Goal: Information Seeking & Learning: Learn about a topic

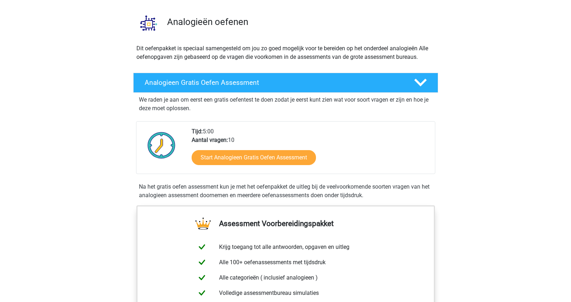
scroll to position [48, 0]
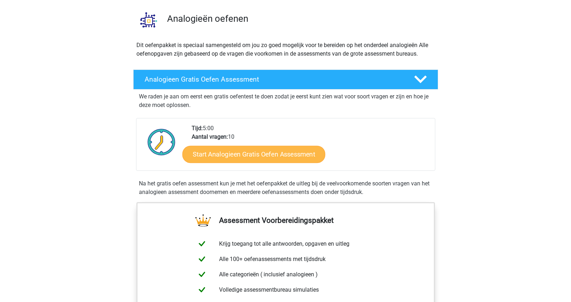
click at [277, 152] on link "Start Analogieen Gratis Oefen Assessment" at bounding box center [253, 153] width 143 height 17
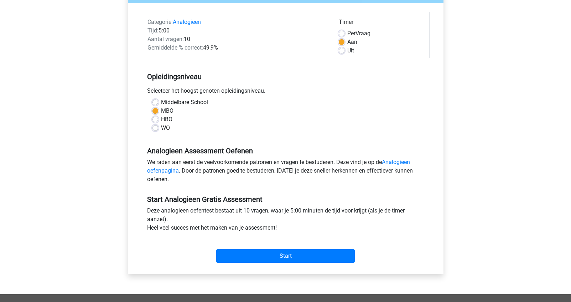
scroll to position [81, 0]
click at [161, 119] on label "HBO" at bounding box center [166, 119] width 11 height 9
click at [156, 119] on input "HBO" at bounding box center [156, 118] width 6 height 7
radio input "true"
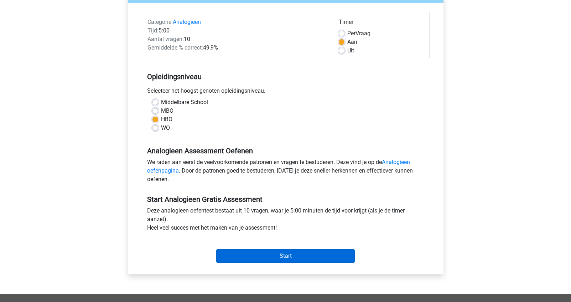
click at [292, 258] on input "Start" at bounding box center [285, 256] width 139 height 14
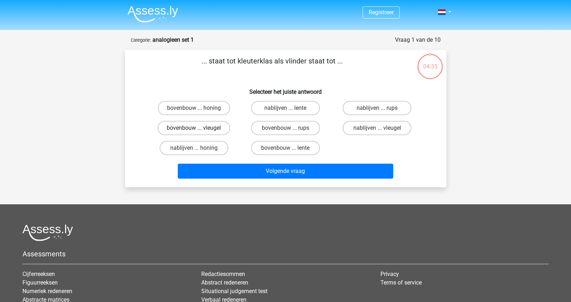
click at [190, 128] on label "bovenbouw ... vleugel" at bounding box center [194, 128] width 73 height 14
click at [194, 128] on input "bovenbouw ... vleugel" at bounding box center [196, 130] width 5 height 5
radio input "true"
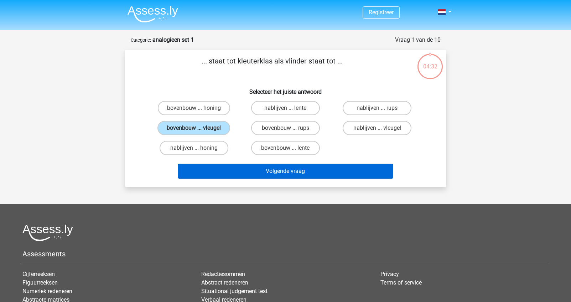
click at [296, 172] on button "Volgende vraag" at bounding box center [286, 171] width 216 height 15
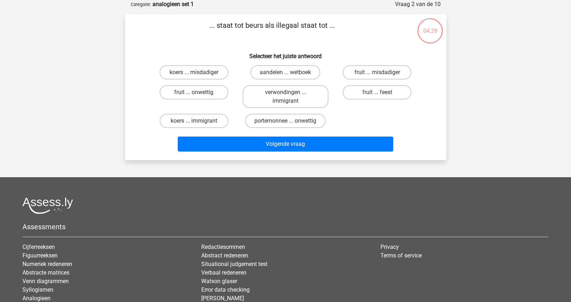
scroll to position [39, 0]
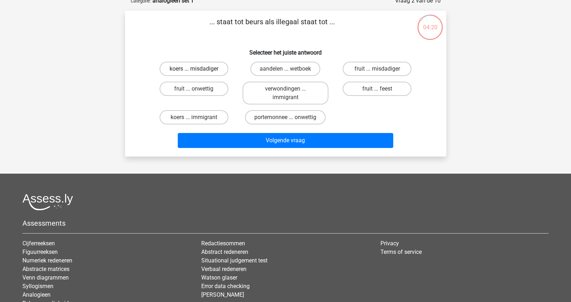
click at [206, 68] on label "koers ... misdadiger" at bounding box center [194, 69] width 69 height 14
click at [199, 69] on input "koers ... misdadiger" at bounding box center [196, 71] width 5 height 5
radio input "true"
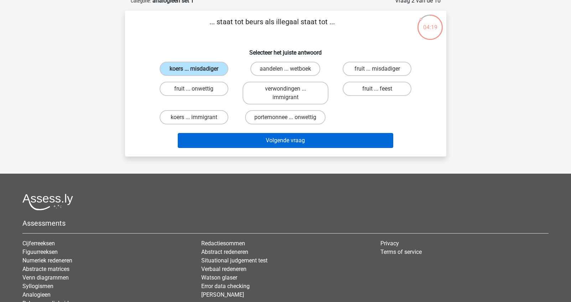
click at [299, 144] on button "Volgende vraag" at bounding box center [286, 140] width 216 height 15
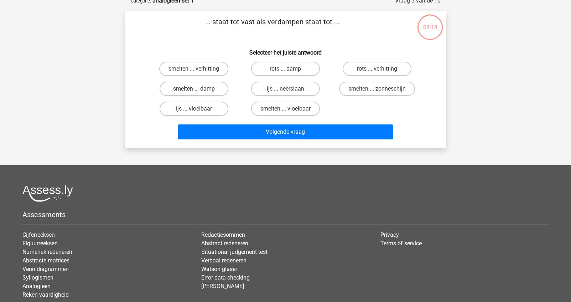
scroll to position [36, 0]
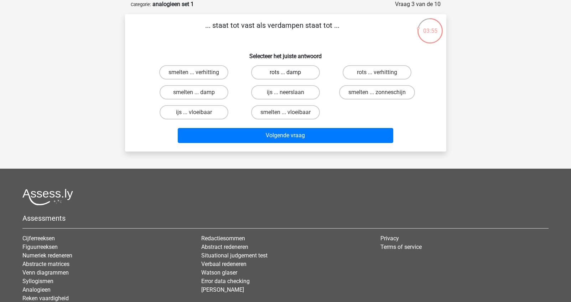
click at [295, 71] on label "rots ... damp" at bounding box center [285, 72] width 69 height 14
click at [290, 72] on input "rots ... damp" at bounding box center [288, 74] width 5 height 5
radio input "true"
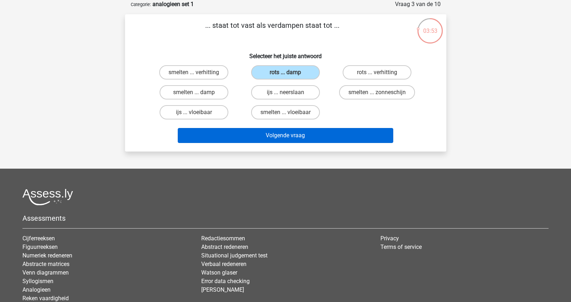
click at [299, 137] on button "Volgende vraag" at bounding box center [286, 135] width 216 height 15
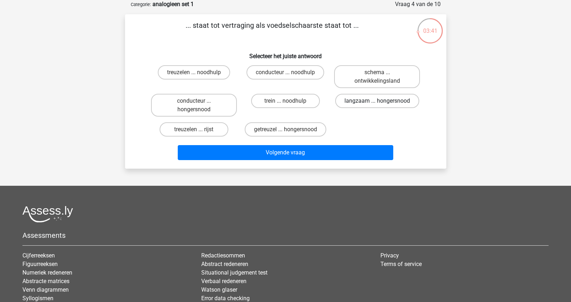
click at [365, 101] on label "langzaam ... hongersnood" at bounding box center [377, 101] width 84 height 14
click at [377, 101] on input "langzaam ... hongersnood" at bounding box center [379, 103] width 5 height 5
radio input "true"
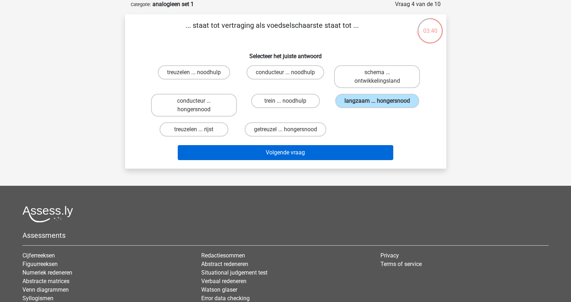
click at [300, 154] on button "Volgende vraag" at bounding box center [286, 152] width 216 height 15
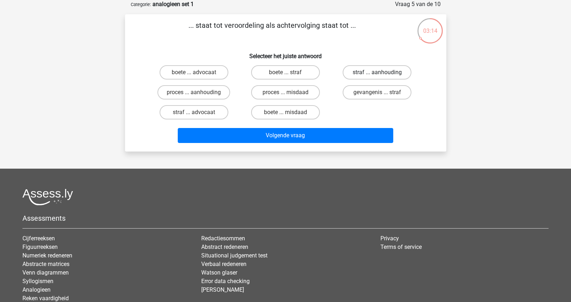
click at [364, 71] on label "straf ... aanhouding" at bounding box center [377, 72] width 69 height 14
click at [377, 72] on input "straf ... aanhouding" at bounding box center [379, 74] width 5 height 5
radio input "true"
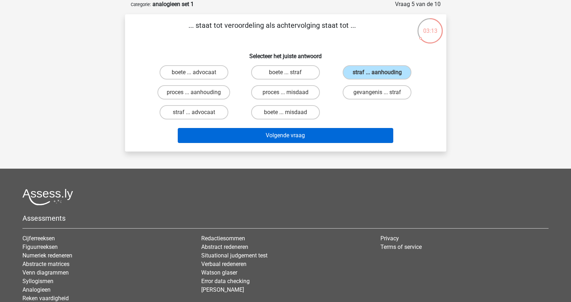
click at [277, 135] on button "Volgende vraag" at bounding box center [286, 135] width 216 height 15
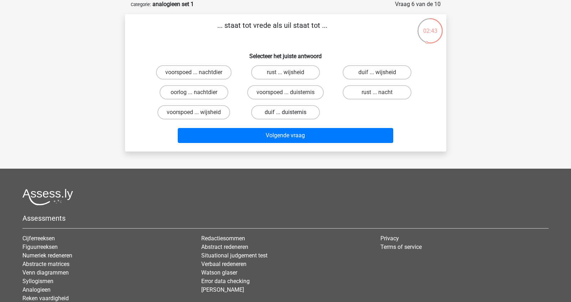
click at [295, 108] on label "duif ... duisternis" at bounding box center [285, 112] width 69 height 14
click at [290, 112] on input "duif ... duisternis" at bounding box center [288, 114] width 5 height 5
radio input "true"
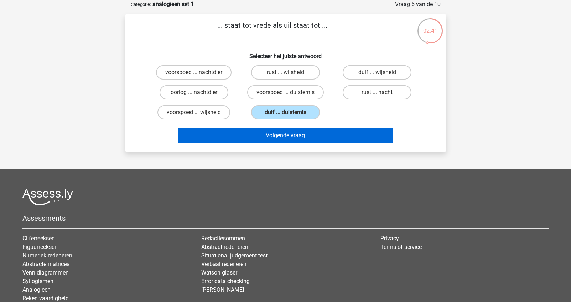
click at [289, 136] on button "Volgende vraag" at bounding box center [286, 135] width 216 height 15
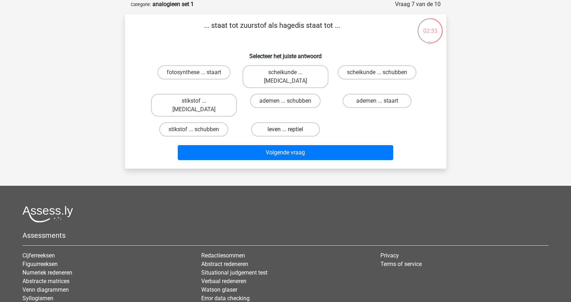
click at [297, 122] on label "leven ... reptiel" at bounding box center [285, 129] width 69 height 14
click at [290, 129] on input "leven ... reptiel" at bounding box center [288, 131] width 5 height 5
radio input "true"
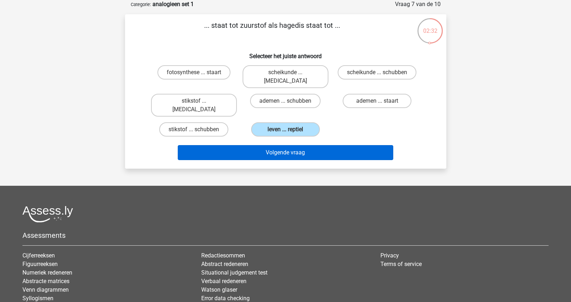
click at [292, 145] on button "Volgende vraag" at bounding box center [286, 152] width 216 height 15
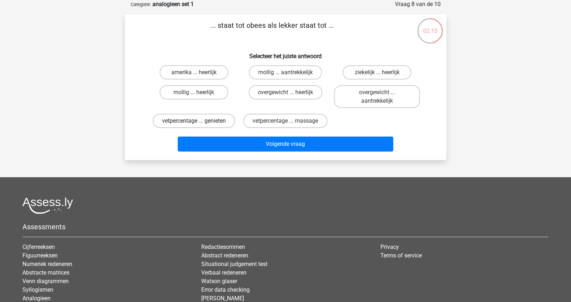
click at [223, 117] on label "vetpercentage ... genieten" at bounding box center [194, 121] width 82 height 14
click at [199, 121] on input "vetpercentage ... genieten" at bounding box center [196, 123] width 5 height 5
radio input "true"
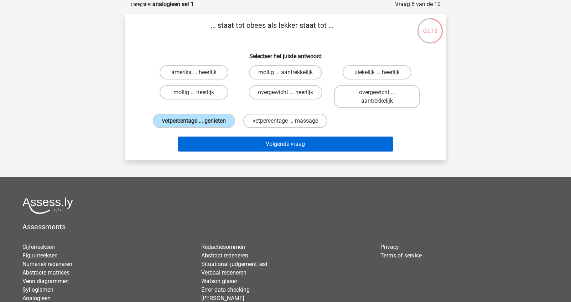
click at [289, 151] on button "Volgende vraag" at bounding box center [286, 144] width 216 height 15
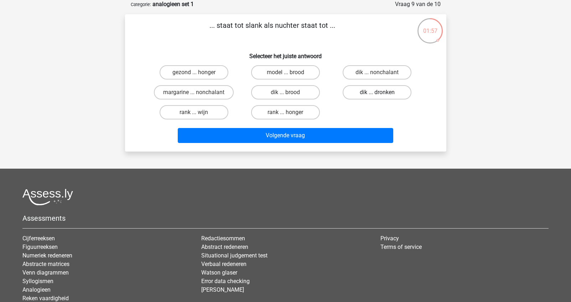
click at [395, 93] on label "dik ... dronken" at bounding box center [377, 92] width 69 height 14
click at [382, 93] on input "dik ... dronken" at bounding box center [379, 94] width 5 height 5
radio input "true"
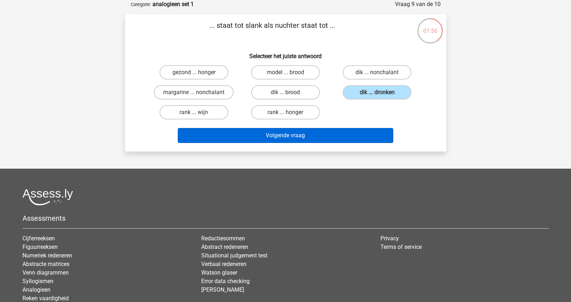
click at [298, 135] on button "Volgende vraag" at bounding box center [286, 135] width 216 height 15
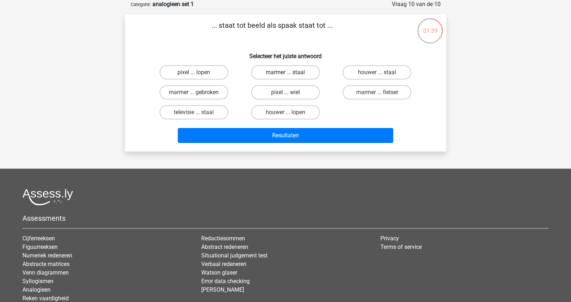
click at [301, 71] on label "marmer ... staal" at bounding box center [285, 72] width 69 height 14
click at [290, 72] on input "marmer ... staal" at bounding box center [288, 74] width 5 height 5
radio input "true"
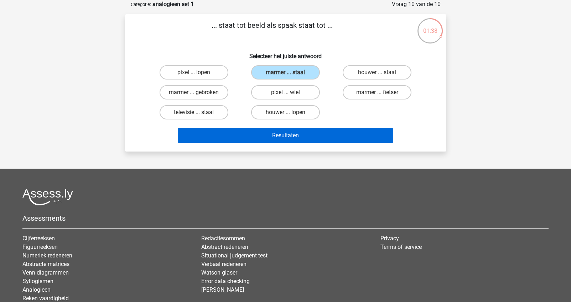
click at [286, 134] on button "Resultaten" at bounding box center [286, 135] width 216 height 15
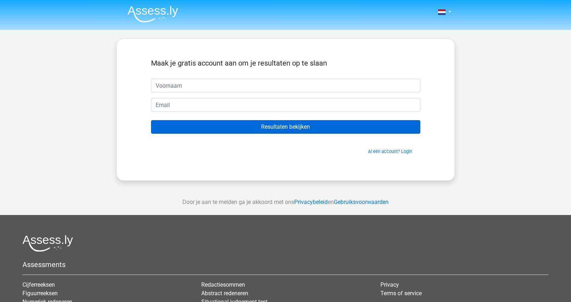
click at [355, 128] on input "Resultaten bekijken" at bounding box center [285, 127] width 269 height 14
